Goal: Task Accomplishment & Management: Complete application form

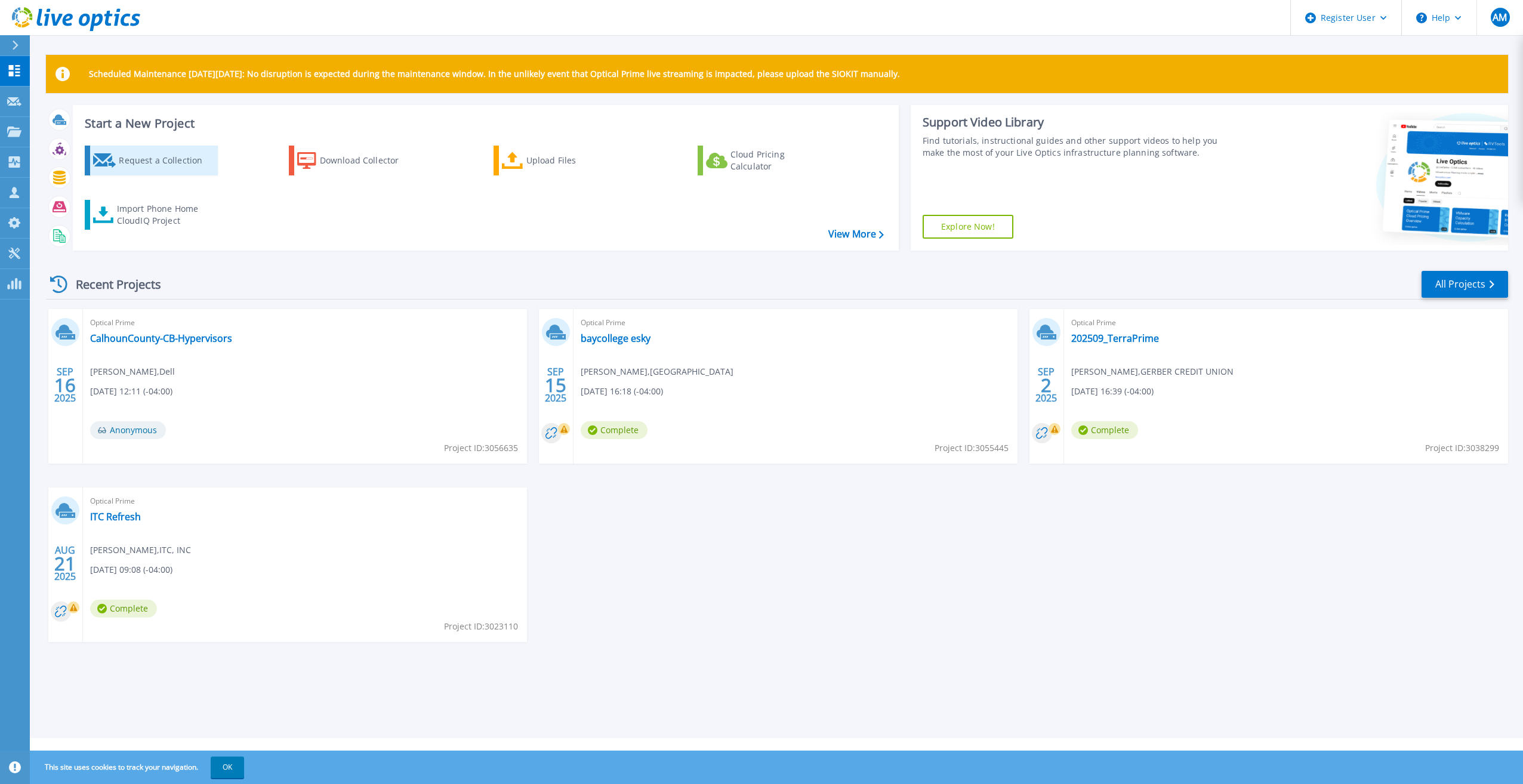
click at [136, 155] on div "Request a Collection" at bounding box center [166, 161] width 95 height 24
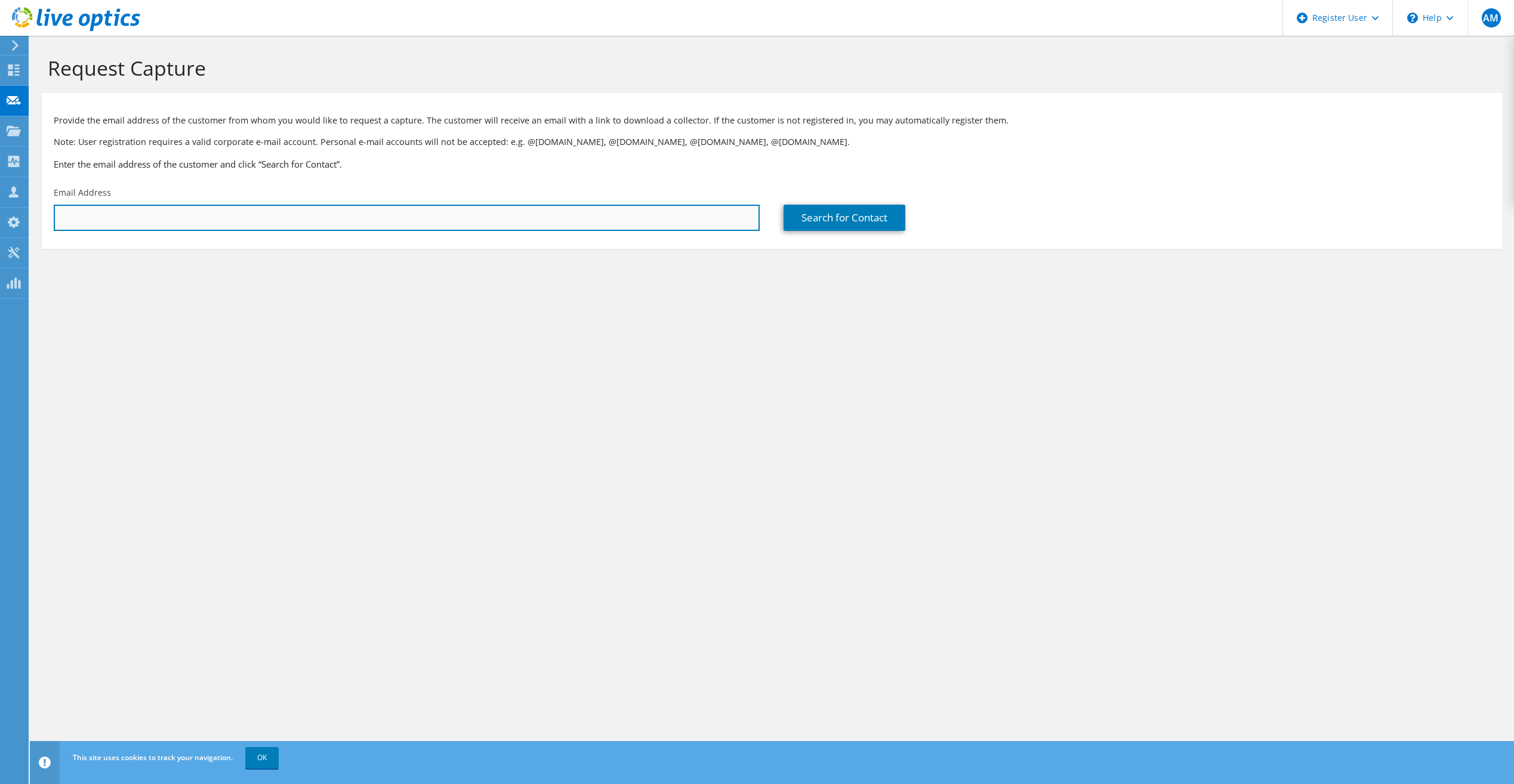
click at [194, 223] on input "text" at bounding box center [406, 218] width 706 height 26
paste input "[EMAIL_ADDRESS][DOMAIN_NAME]"
type input "[EMAIL_ADDRESS][DOMAIN_NAME]"
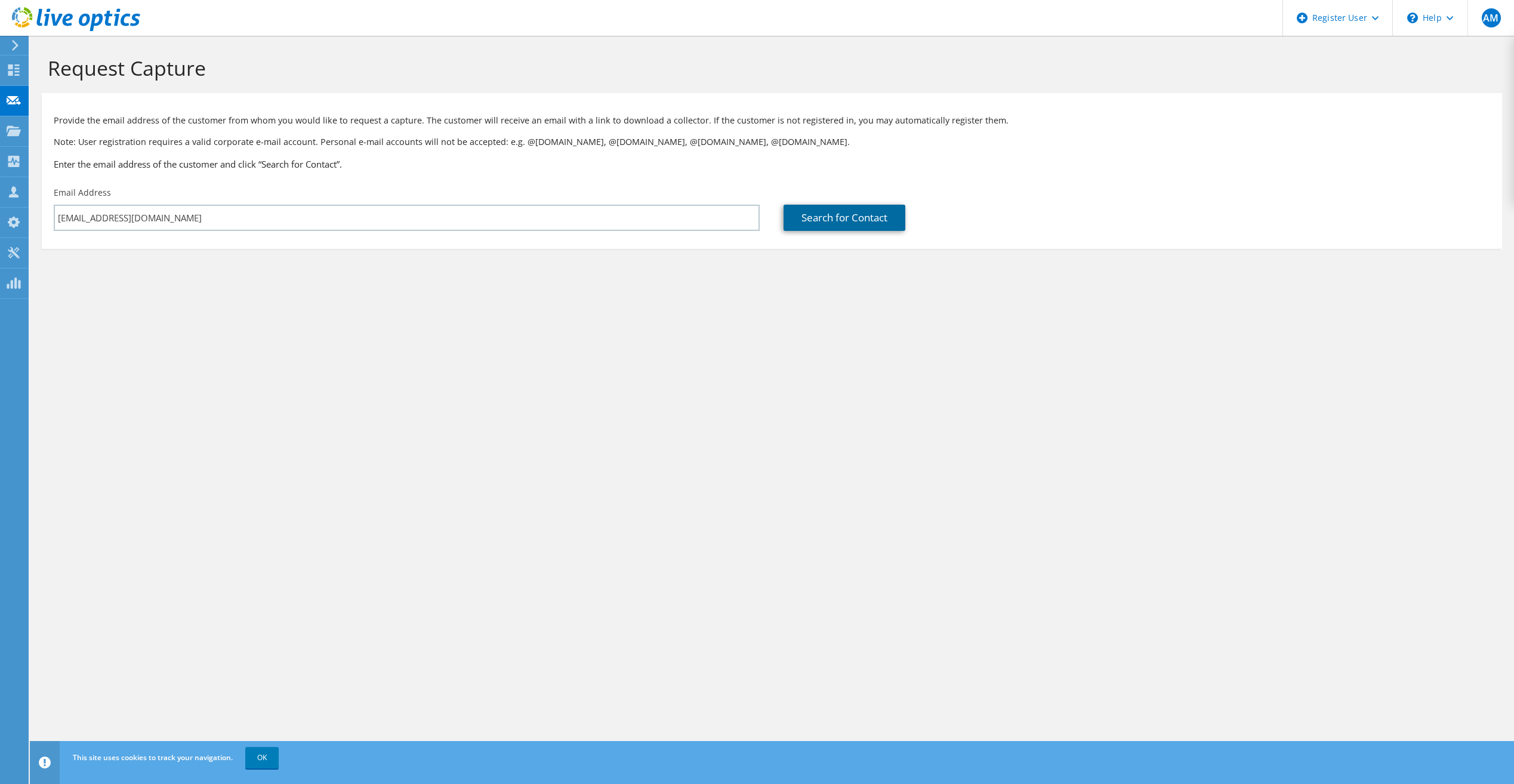
click at [815, 207] on link "Search for Contact" at bounding box center [844, 218] width 122 height 26
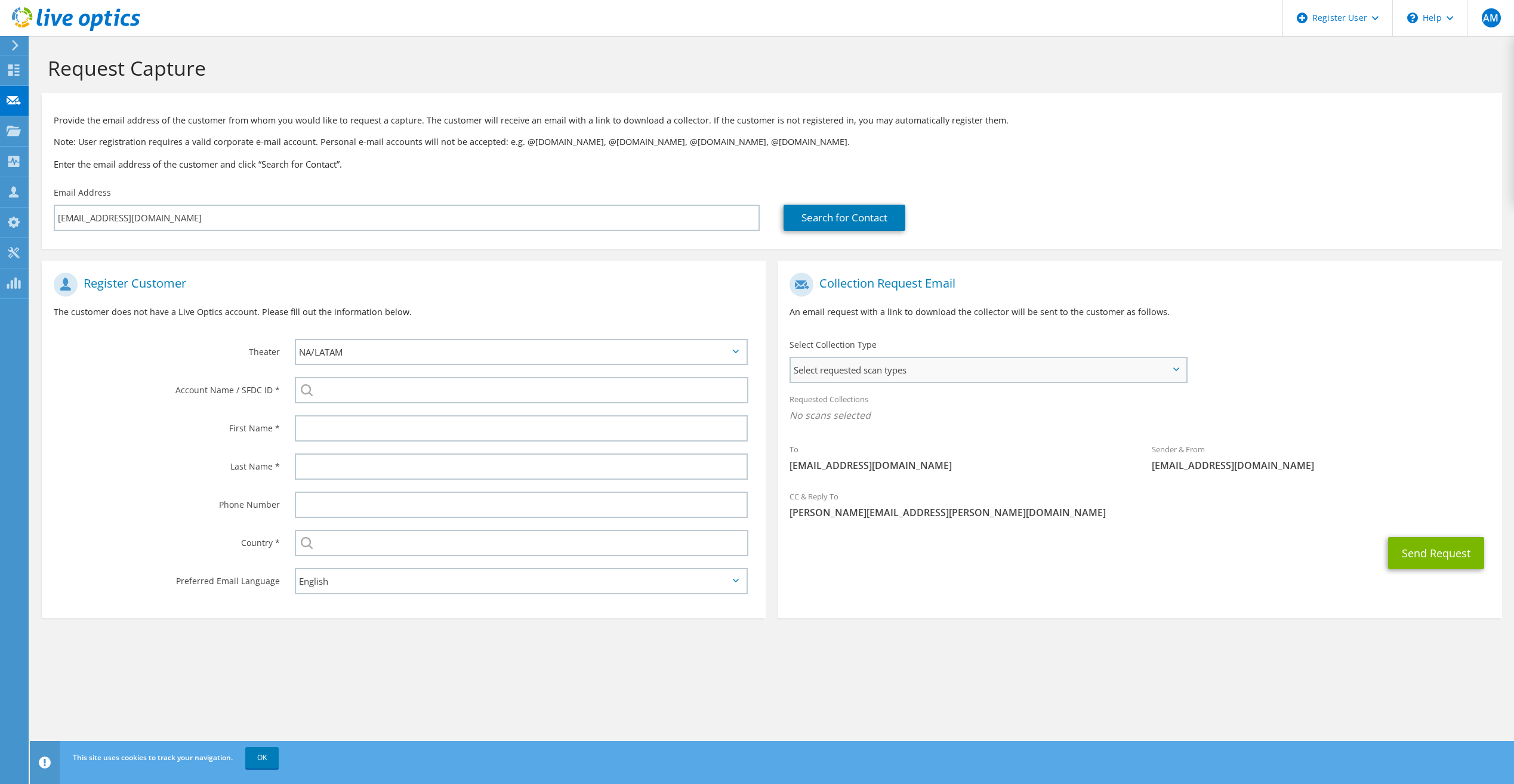
click at [1013, 367] on span "Select requested scan types" at bounding box center [988, 370] width 394 height 24
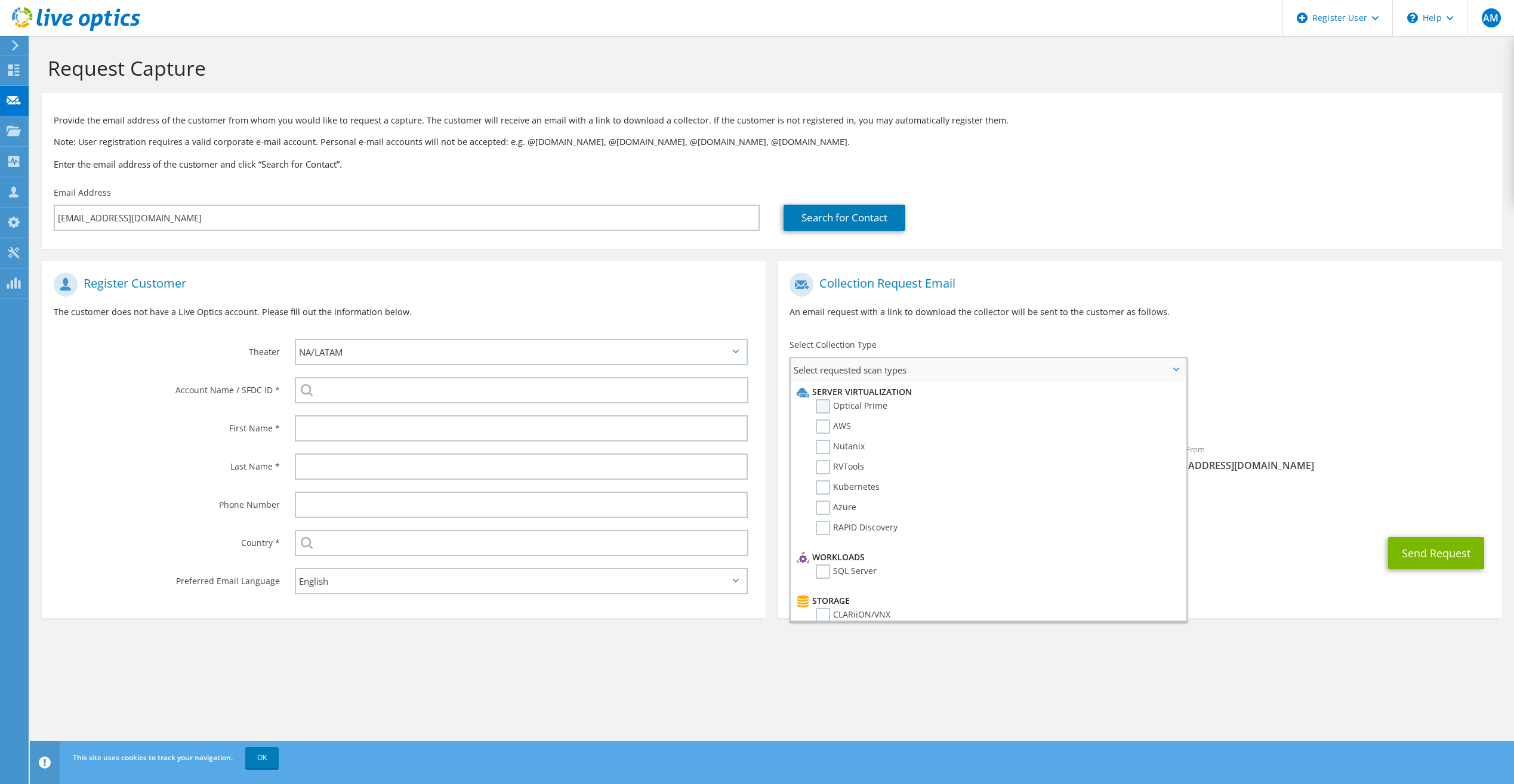
click at [820, 405] on label "Optical Prime" at bounding box center [851, 406] width 72 height 15
click at [0, 0] on input "Optical Prime" at bounding box center [0, 0] width 0 height 0
click at [1456, 546] on button "Send Request" at bounding box center [1435, 556] width 96 height 32
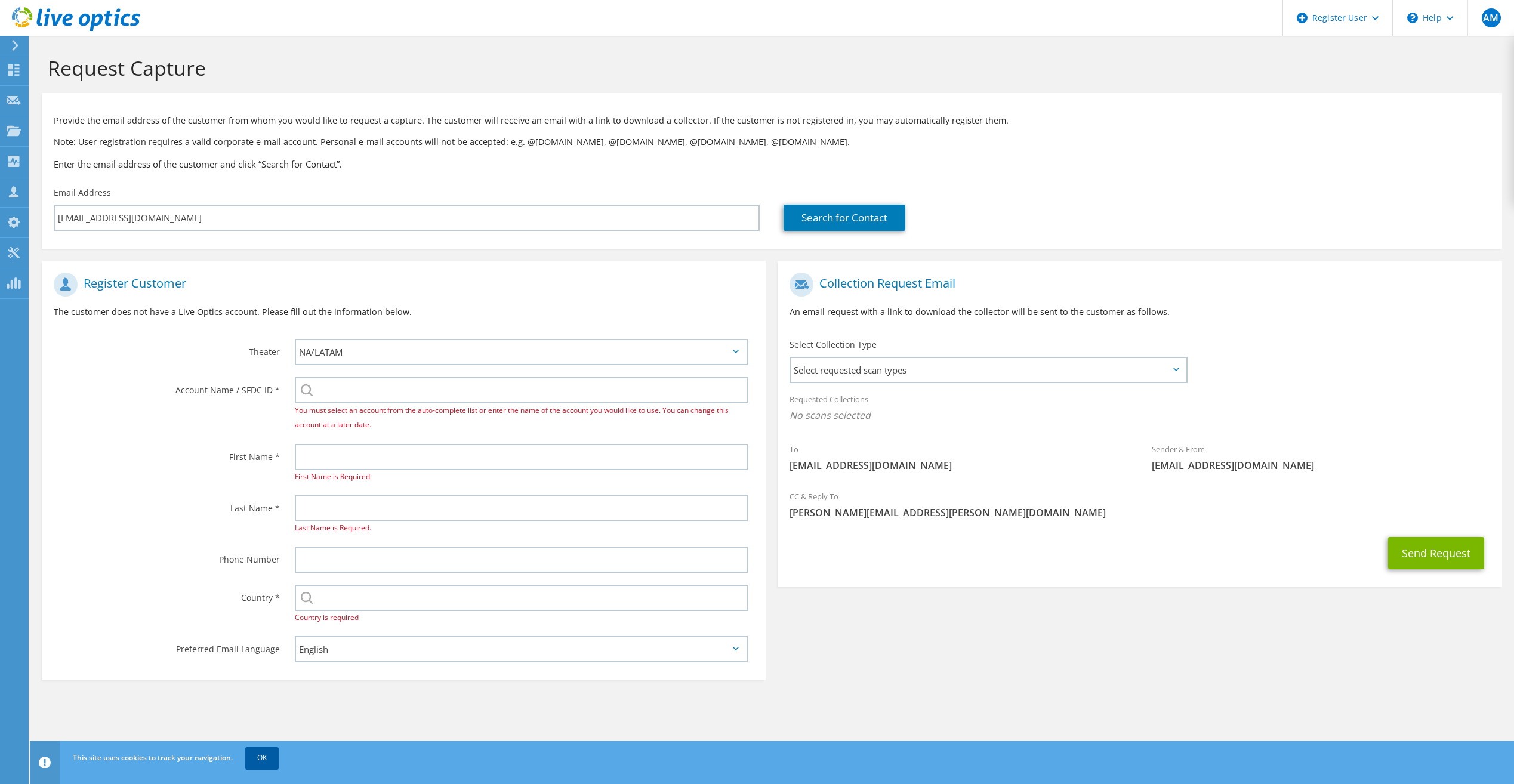
click at [259, 761] on link "OK" at bounding box center [262, 757] width 34 height 22
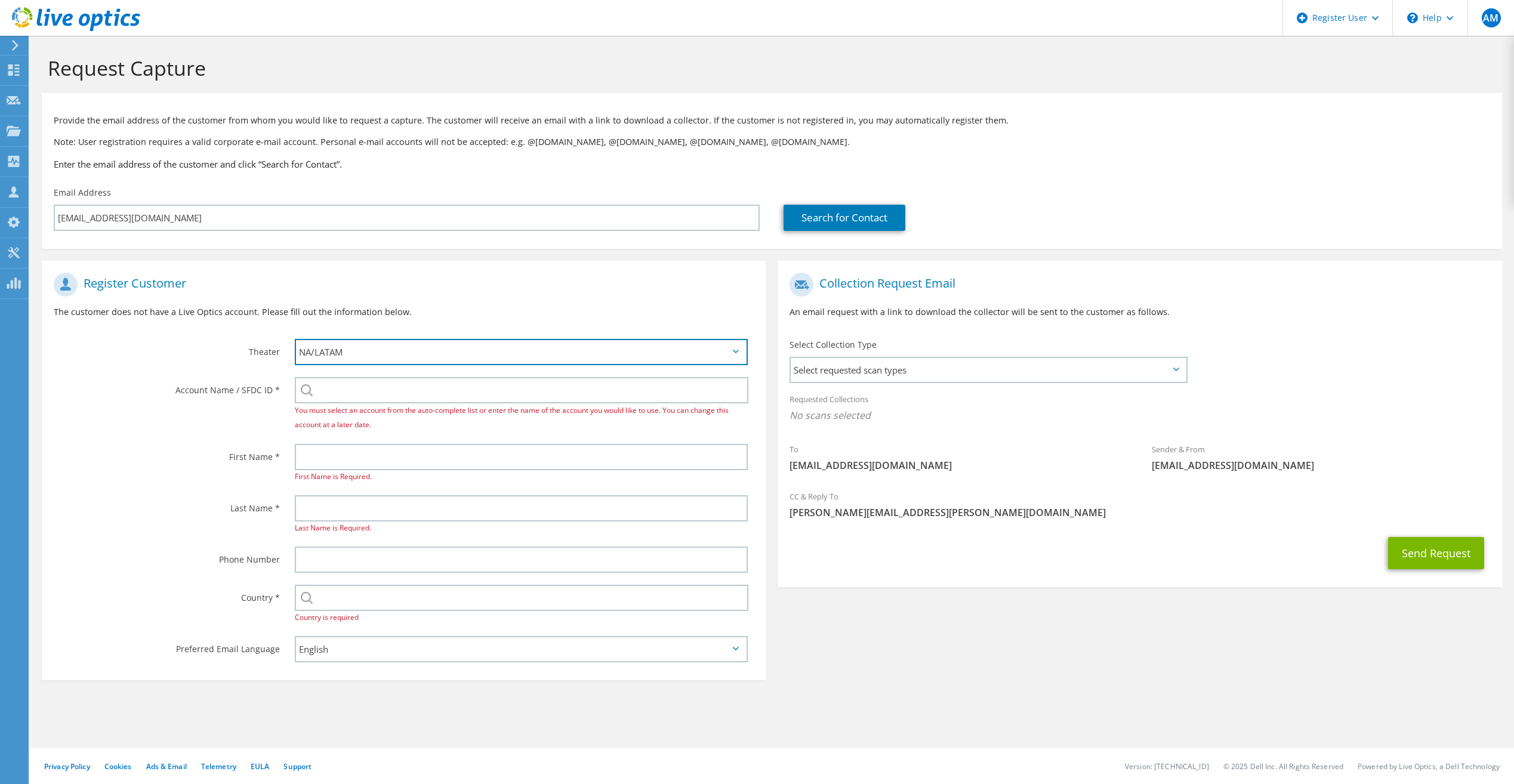
click at [700, 351] on select "APJ EMEA NA/LATAM" at bounding box center [521, 352] width 453 height 26
click at [647, 288] on h1 "Register Customer" at bounding box center [400, 284] width 694 height 24
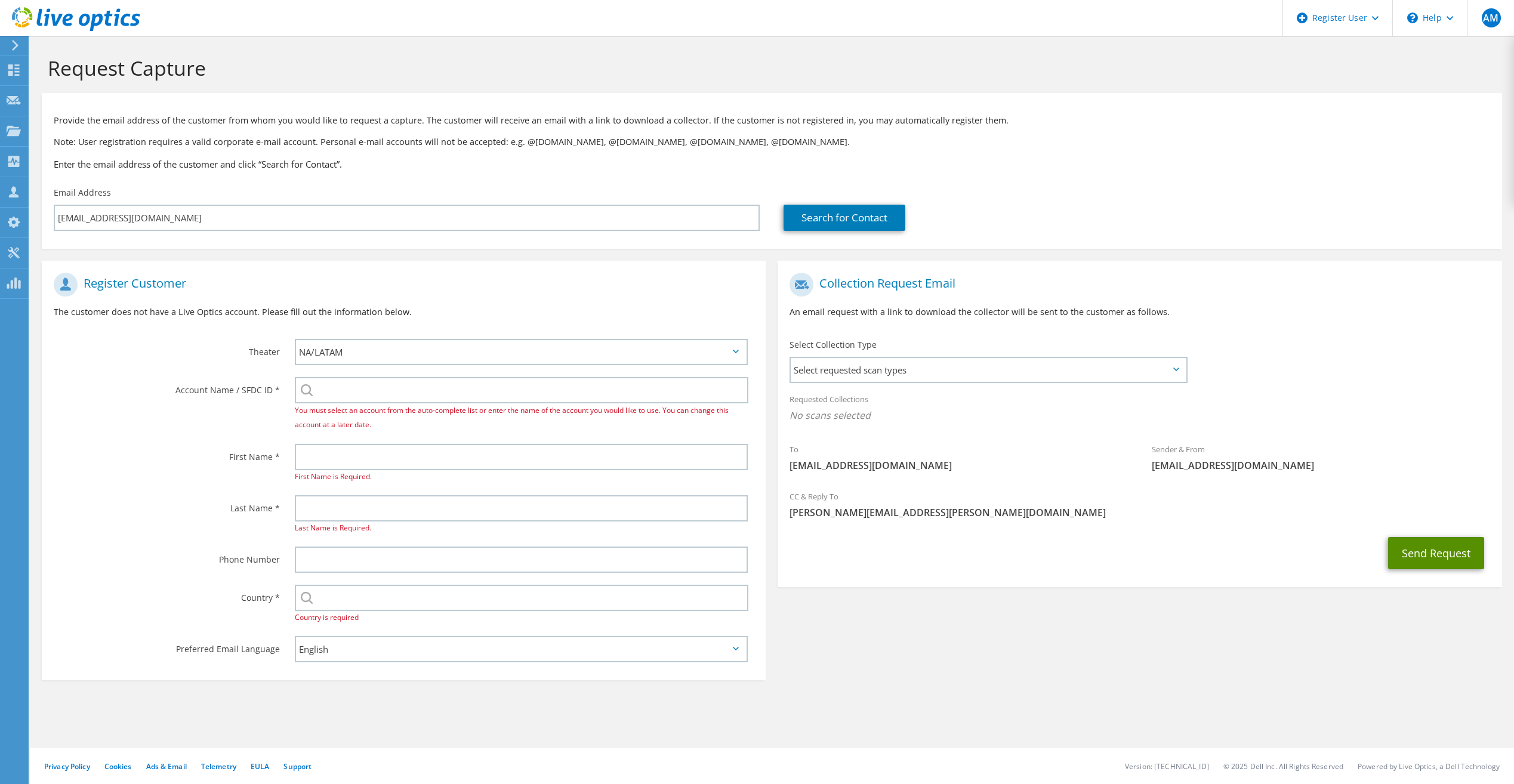
click at [1428, 546] on button "Send Request" at bounding box center [1435, 552] width 96 height 32
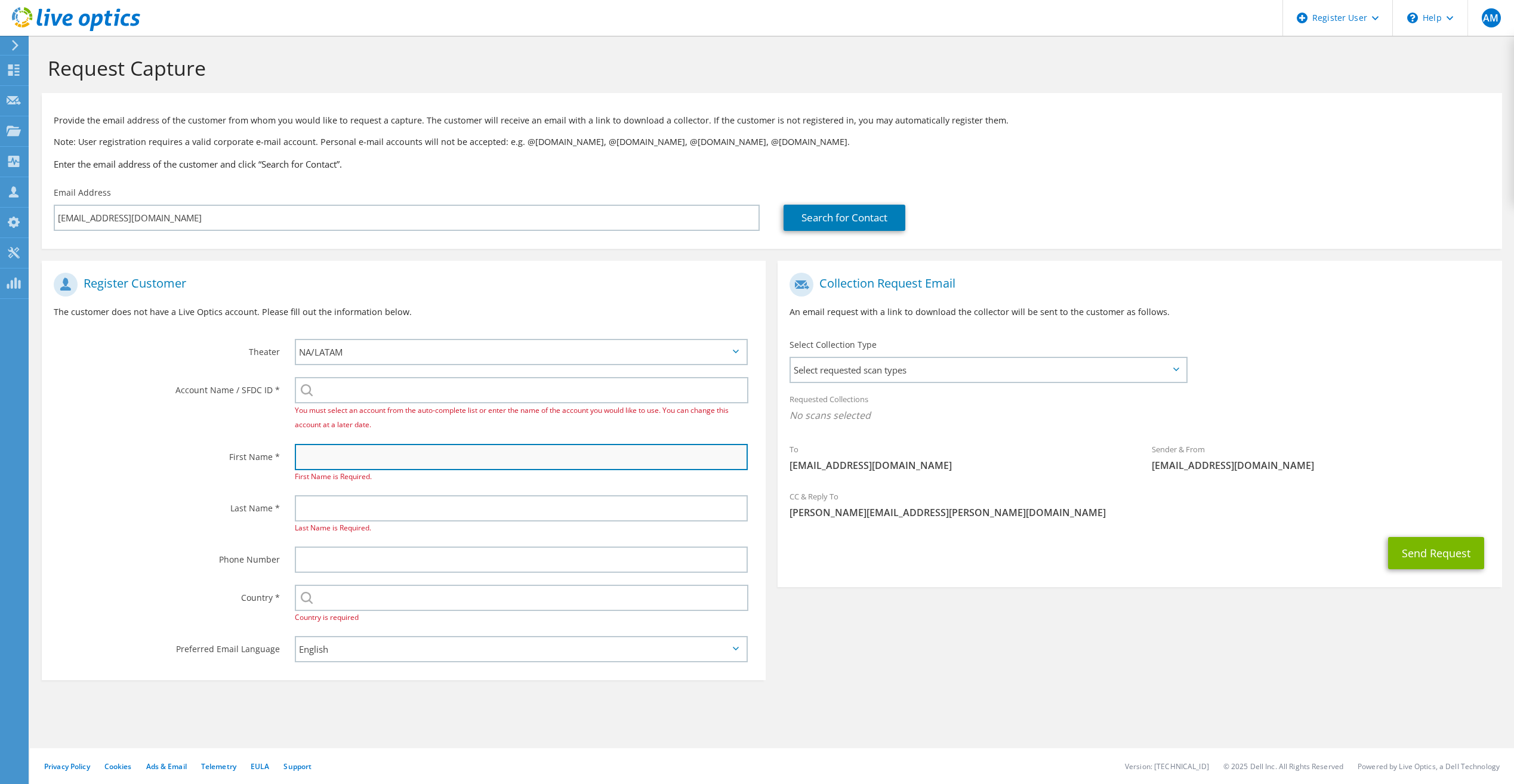
click at [406, 463] on input "text" at bounding box center [521, 457] width 453 height 26
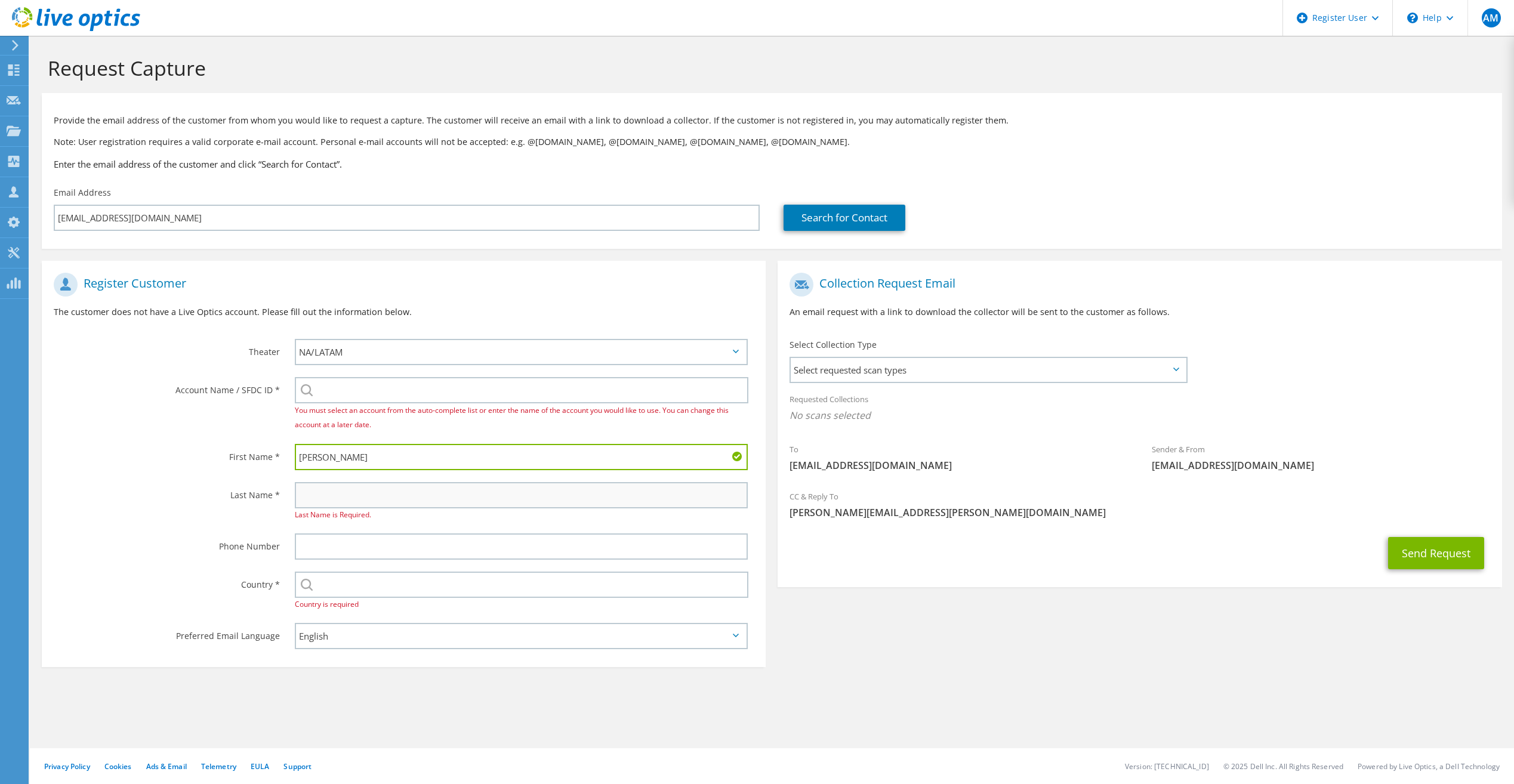
type input "[PERSON_NAME]"
click at [406, 489] on input "text" at bounding box center [521, 495] width 453 height 26
type input "M"
type input "Dingle"
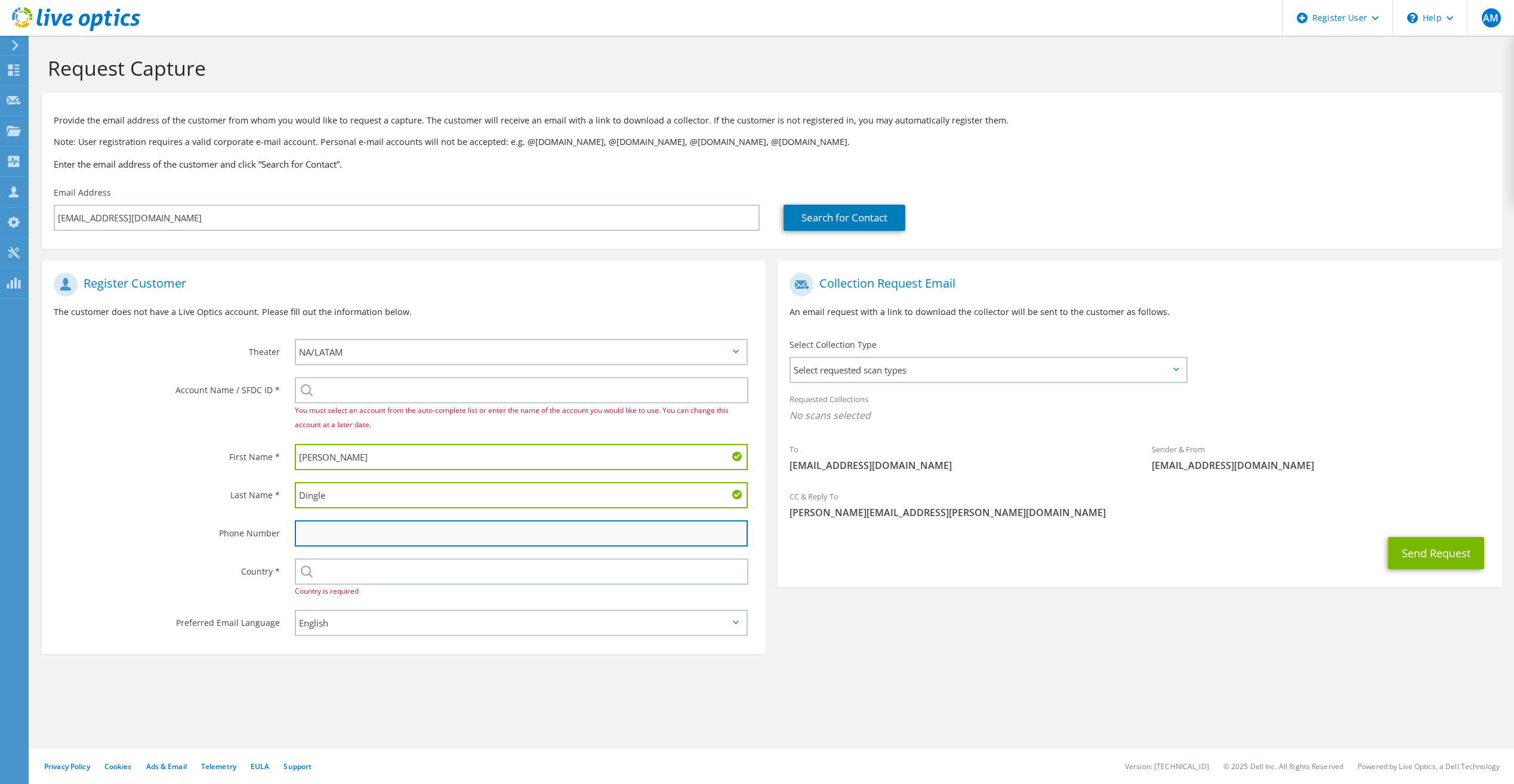
click at [397, 540] on input "text" at bounding box center [521, 533] width 453 height 26
click at [302, 575] on div "Select Andorra United Arab Emirates Afghanistan Antigua and Barbuda Anguilla Al…" at bounding box center [521, 571] width 453 height 26
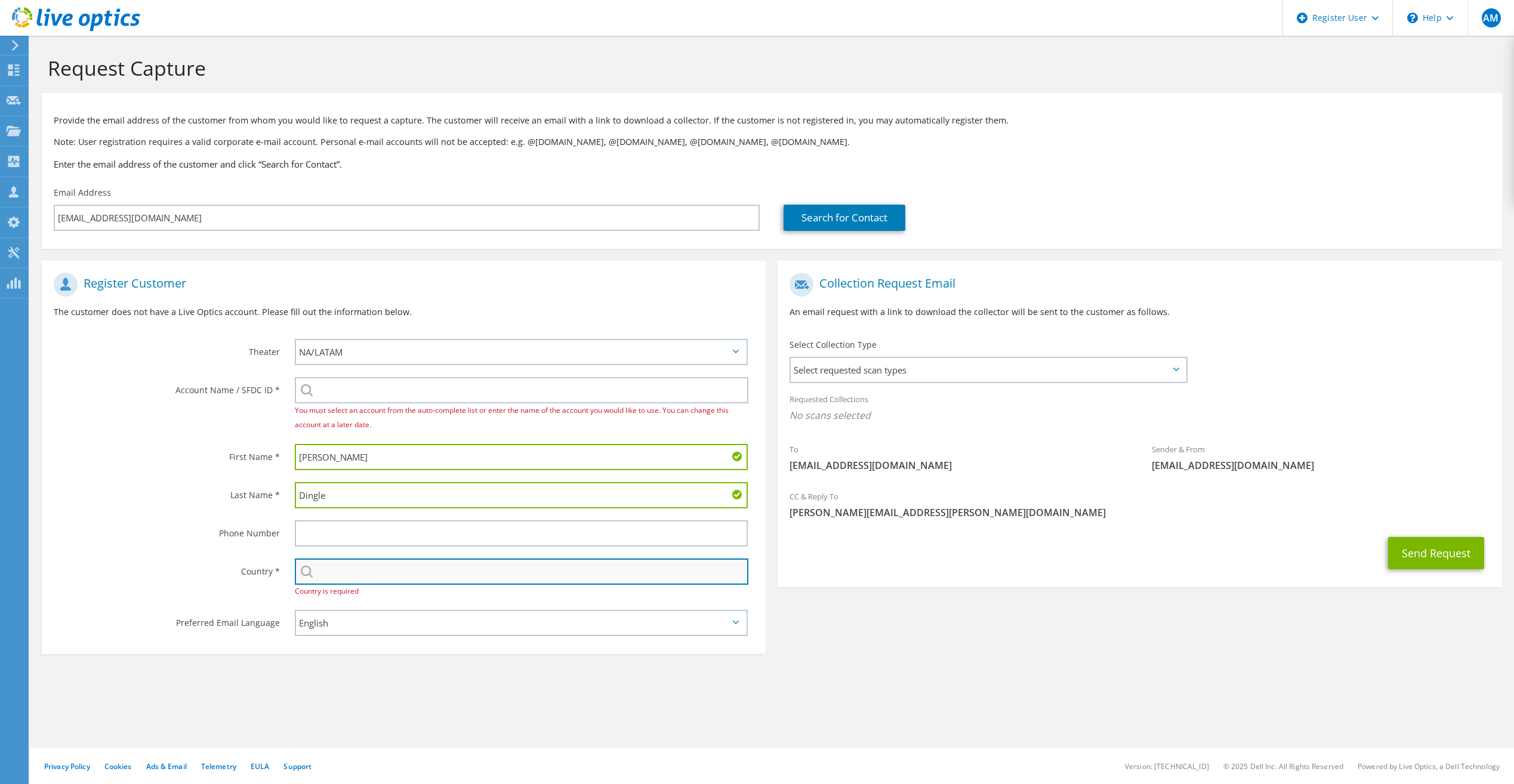
click at [344, 574] on input "text" at bounding box center [521, 571] width 454 height 26
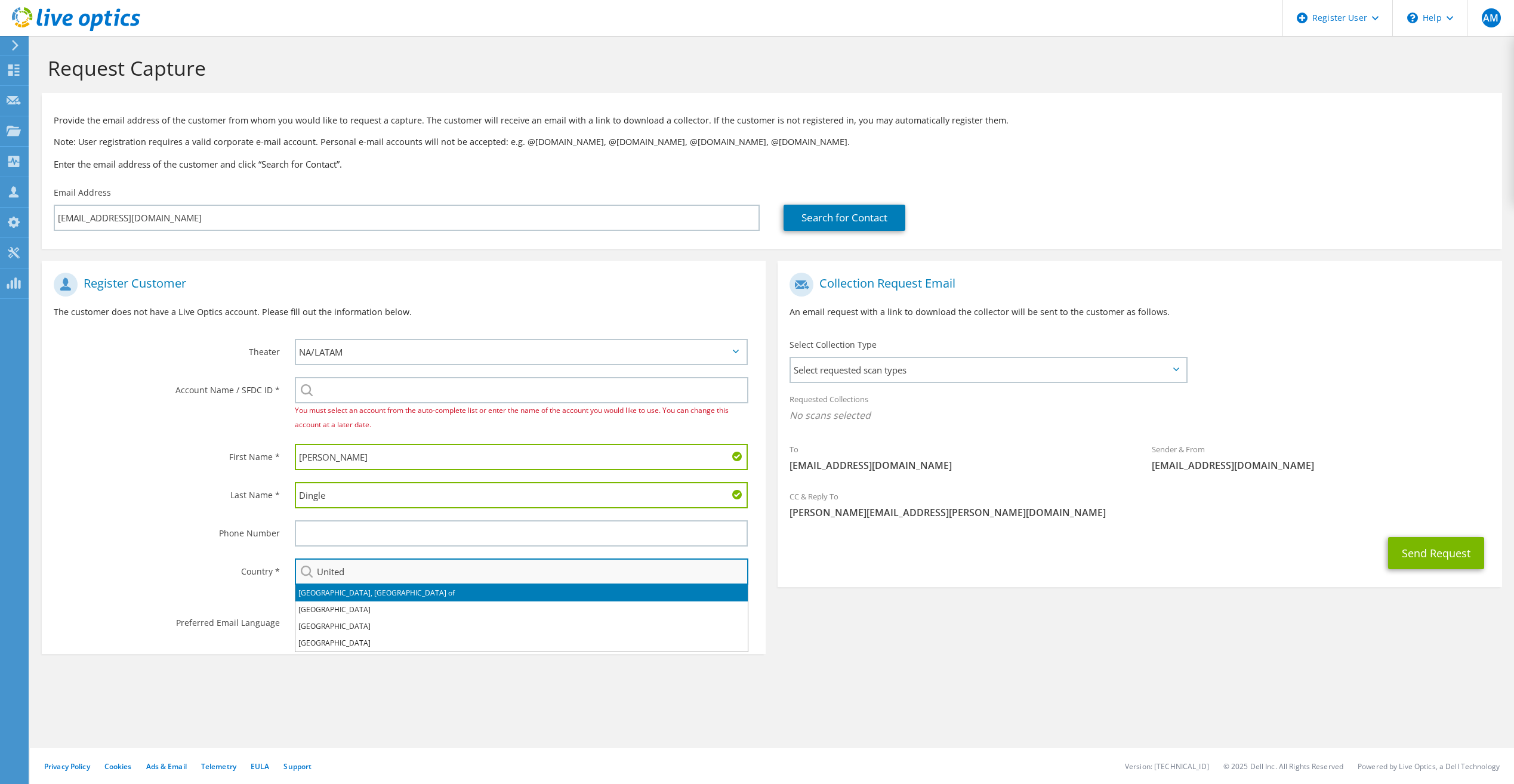
type input "[GEOGRAPHIC_DATA], [GEOGRAPHIC_DATA] of"
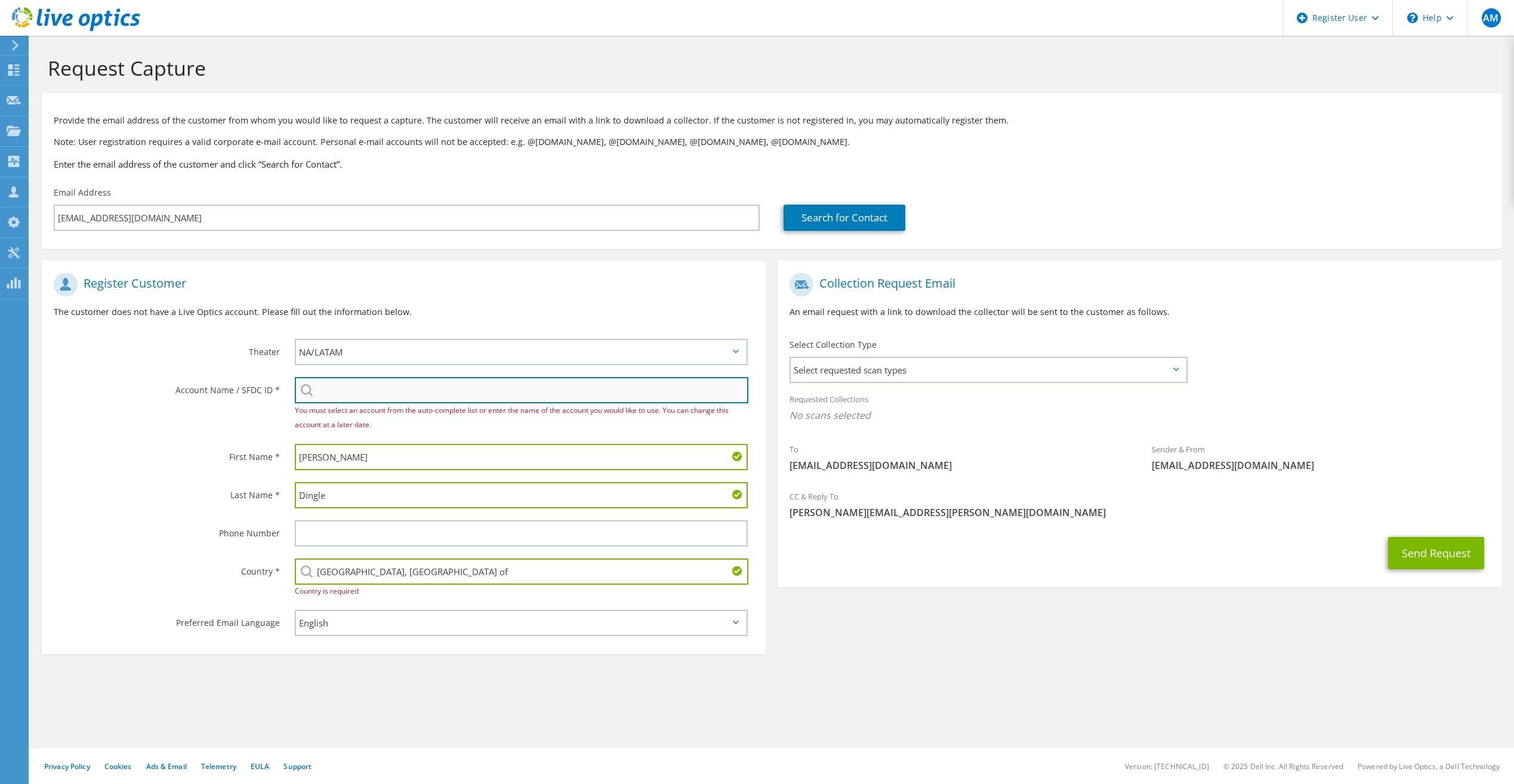
click at [355, 386] on input "search" at bounding box center [521, 390] width 454 height 26
paste input "3020859470"
click at [427, 407] on li "LANSING OPHTHALMOLOGY : 3020859470" at bounding box center [372, 406] width 155 height 15
type input "LANSING OPHTHALMOLOGY : 3020859470"
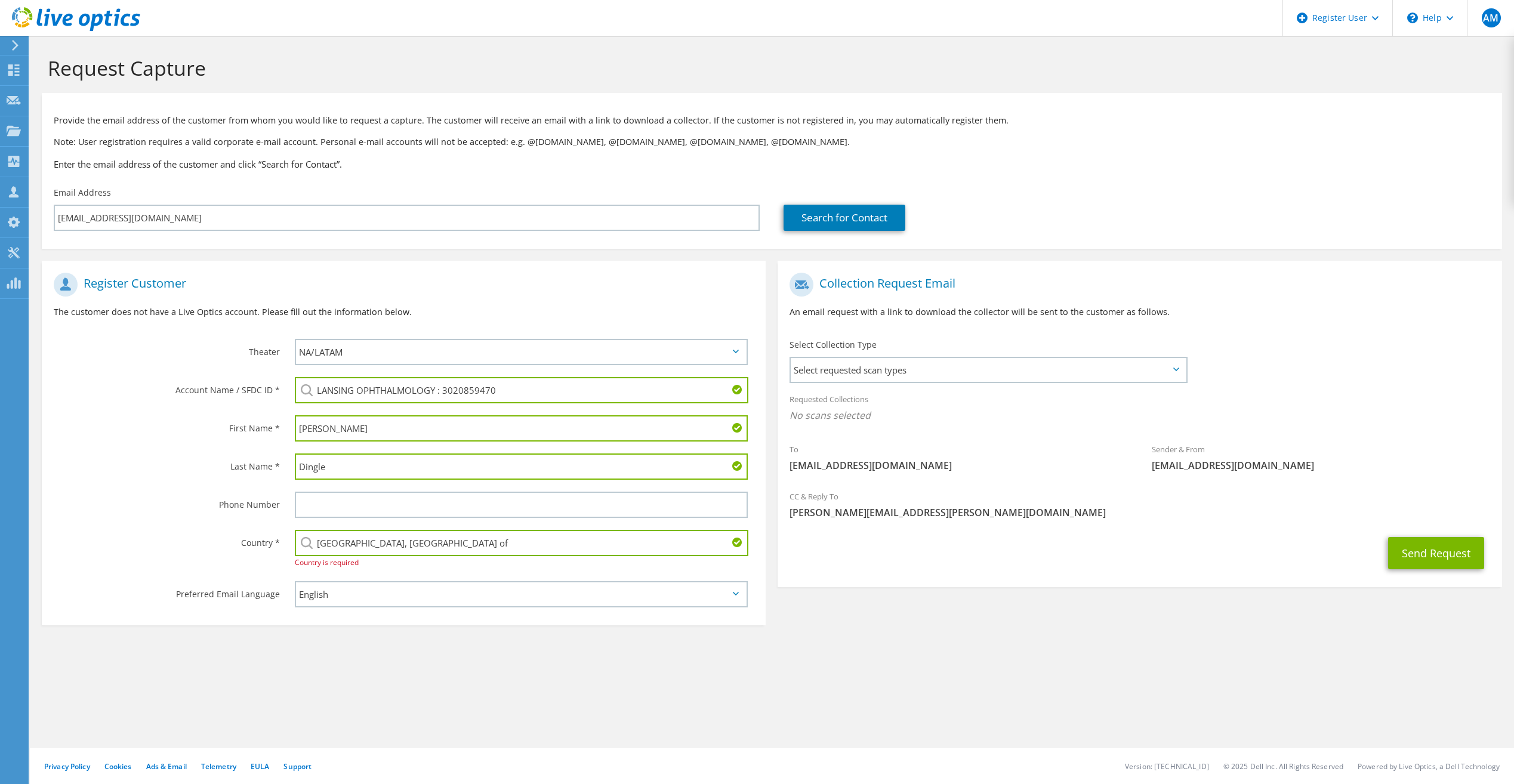
click at [463, 542] on input "[GEOGRAPHIC_DATA], [GEOGRAPHIC_DATA] of" at bounding box center [521, 543] width 454 height 26
type input "[GEOGRAPHIC_DATA]"
click at [1388, 537] on button "Send Request" at bounding box center [1435, 552] width 96 height 32
click at [283, 689] on section "Request Capture Provide the email address of the customer from whom you would l…" at bounding box center [772, 363] width 1485 height 655
